Goal: Task Accomplishment & Management: Use online tool/utility

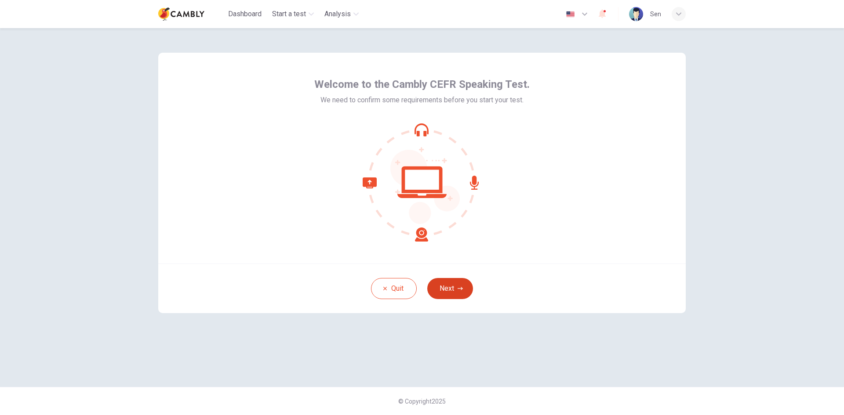
click at [444, 290] on button "Next" at bounding box center [450, 288] width 46 height 21
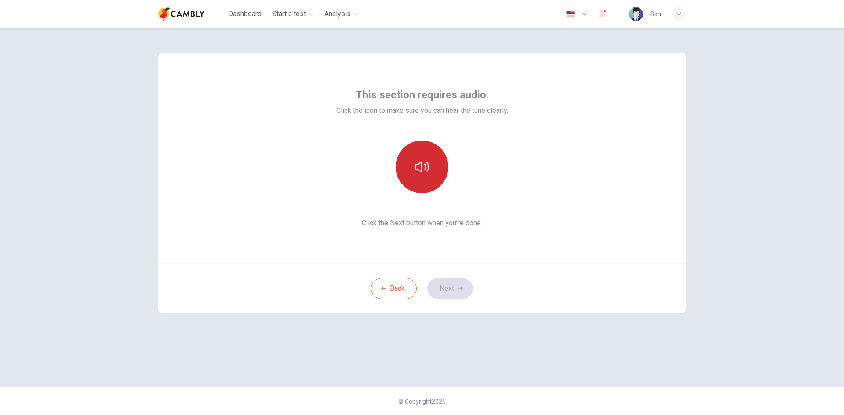
click at [428, 167] on icon "button" at bounding box center [422, 167] width 14 height 14
click at [454, 290] on button "Next" at bounding box center [450, 288] width 46 height 21
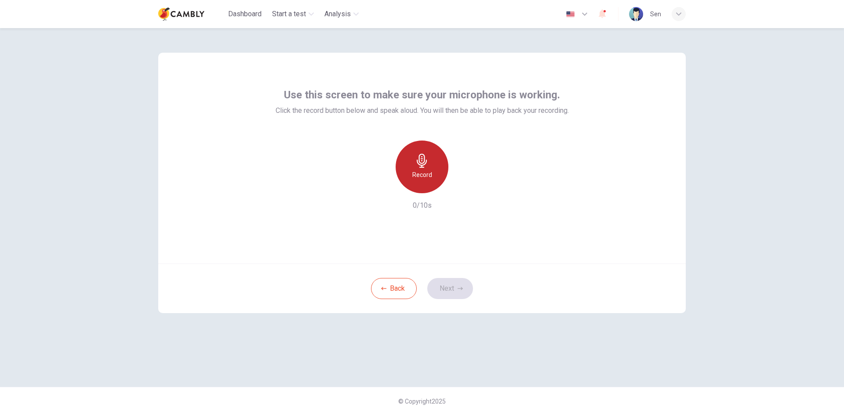
click at [427, 167] on icon "button" at bounding box center [422, 161] width 14 height 14
click at [458, 183] on icon "button" at bounding box center [462, 186] width 9 height 9
click at [455, 292] on button "Next" at bounding box center [450, 288] width 46 height 21
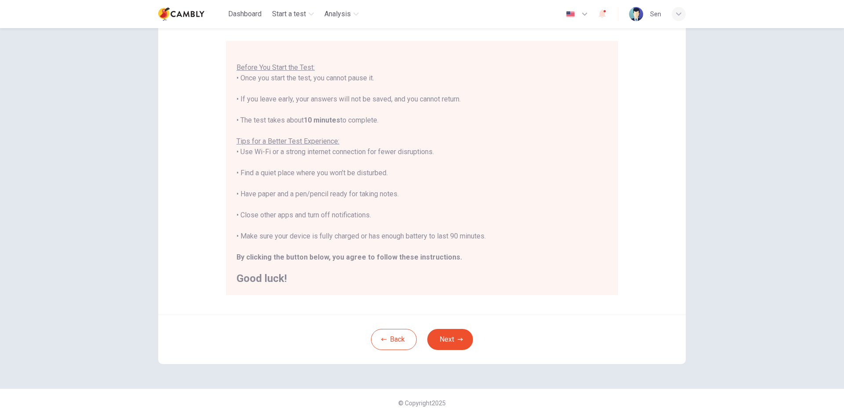
scroll to position [73, 0]
drag, startPoint x: 456, startPoint y: 343, endPoint x: 439, endPoint y: 333, distance: 19.1
click at [455, 344] on button "Next" at bounding box center [450, 337] width 46 height 21
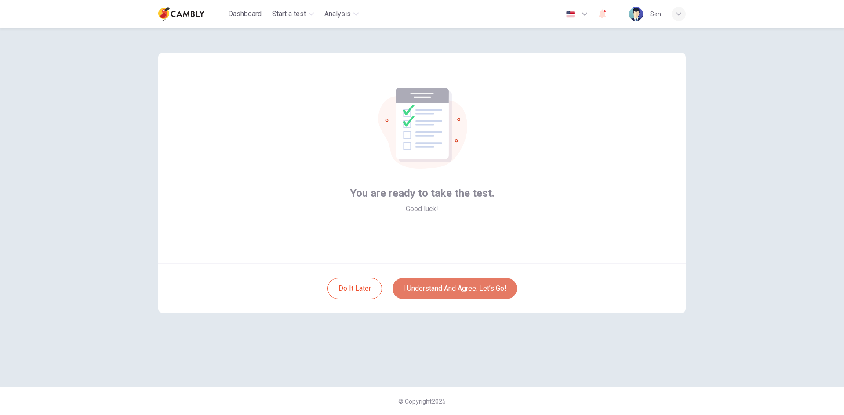
click at [456, 283] on button "I understand and agree. Let’s go!" at bounding box center [454, 288] width 124 height 21
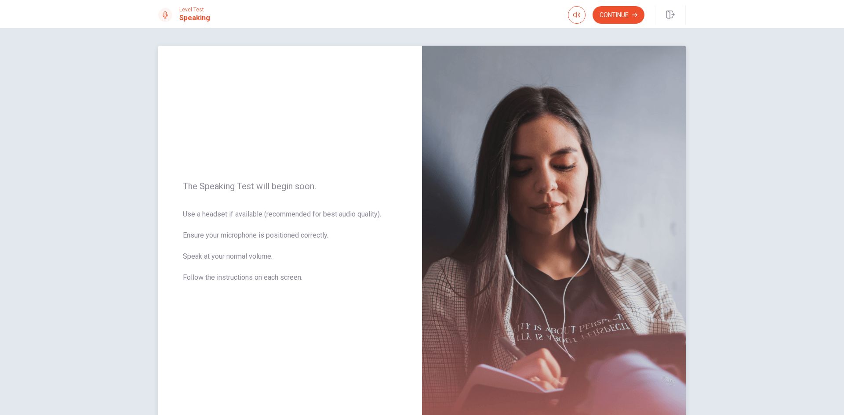
scroll to position [59, 0]
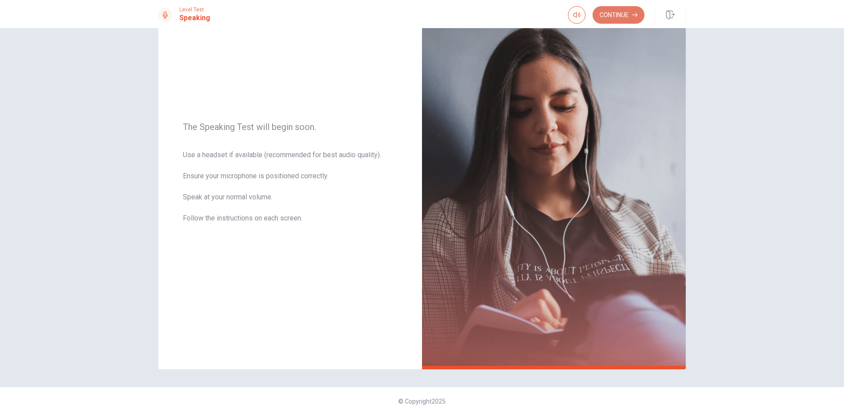
click at [616, 14] on button "Continue" at bounding box center [618, 15] width 52 height 18
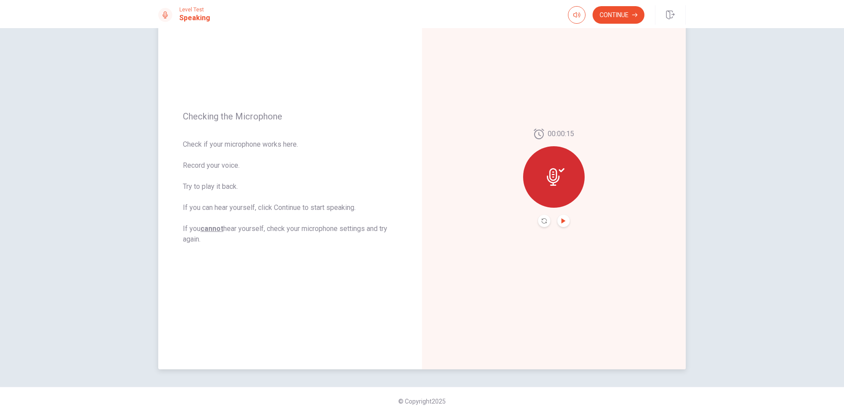
click at [561, 221] on icon "Play Audio" at bounding box center [563, 220] width 4 height 5
click at [622, 10] on button "Continue" at bounding box center [618, 15] width 52 height 18
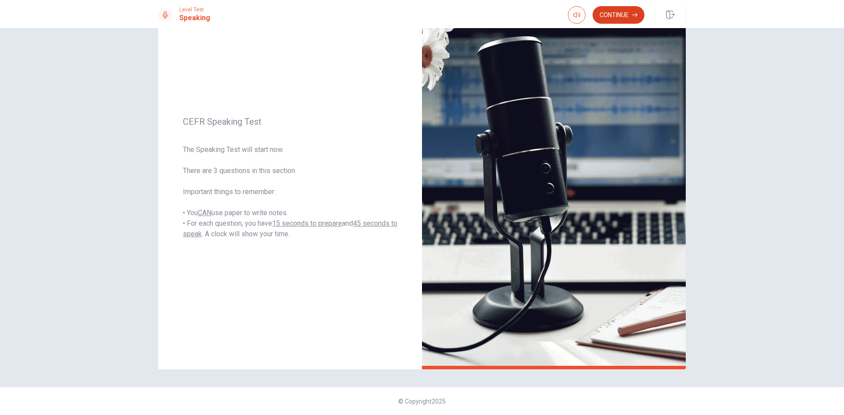
click at [613, 18] on button "Continue" at bounding box center [618, 15] width 52 height 18
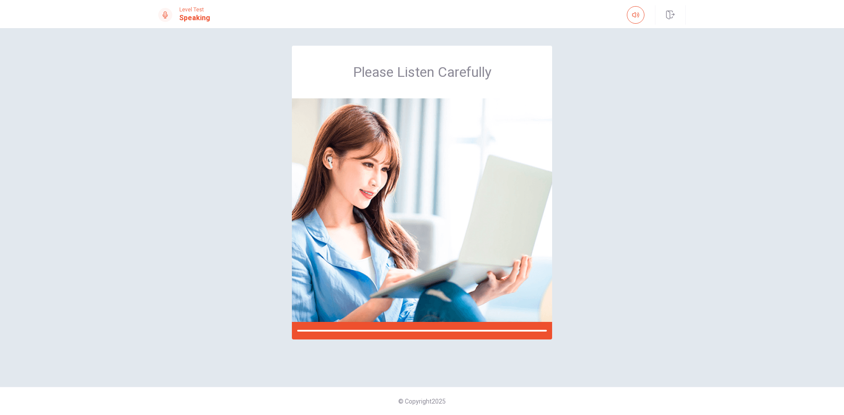
scroll to position [0, 0]
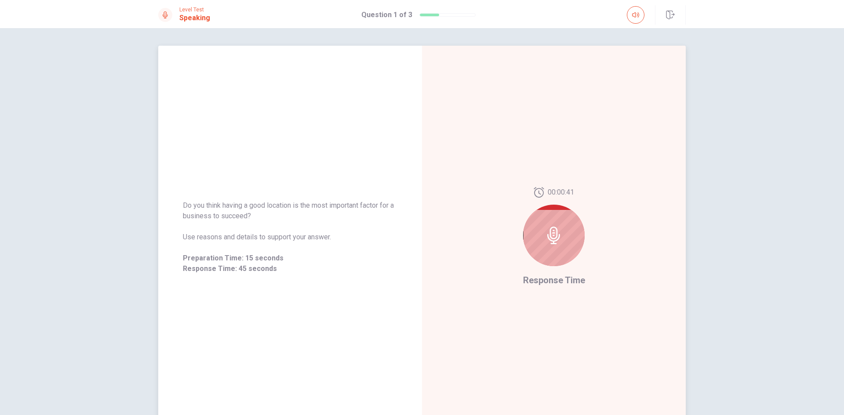
click at [547, 234] on icon at bounding box center [554, 236] width 18 height 18
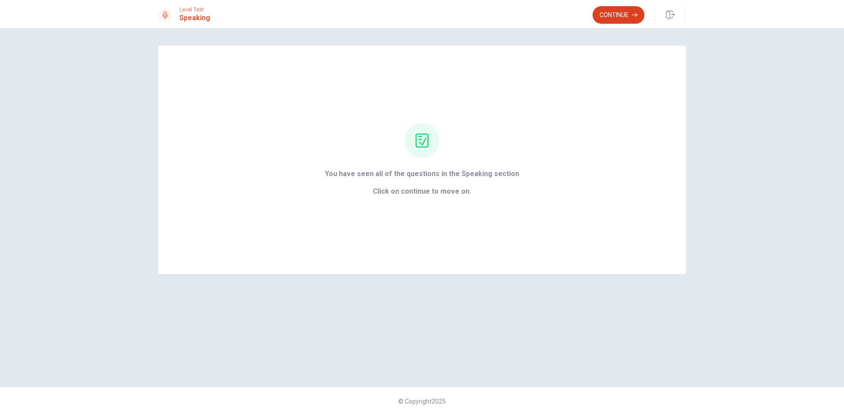
click at [609, 14] on button "Continue" at bounding box center [618, 15] width 52 height 18
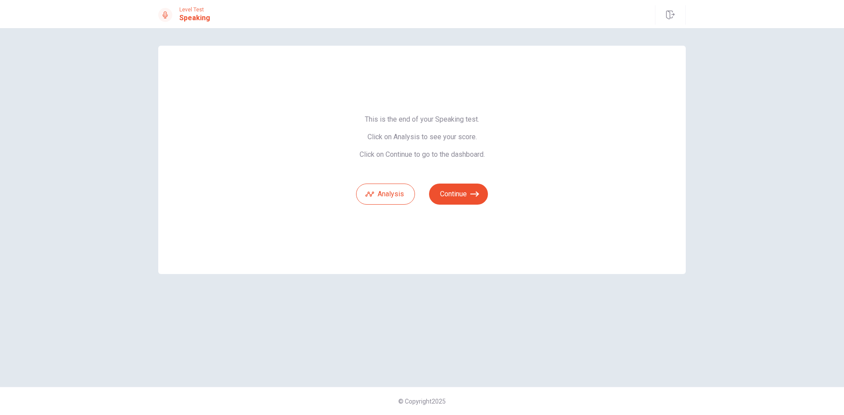
drag, startPoint x: 573, startPoint y: 225, endPoint x: 536, endPoint y: 226, distance: 37.8
click at [573, 226] on div "This is the end of your Speaking test. Click on Analysis to see your score. Cli…" at bounding box center [421, 160] width 527 height 229
click at [579, 232] on div "This is the end of your Speaking test. Click on Analysis to see your score. Cli…" at bounding box center [421, 160] width 527 height 229
click at [461, 193] on button "Continue" at bounding box center [458, 194] width 59 height 21
